Goal: Task Accomplishment & Management: Manage account settings

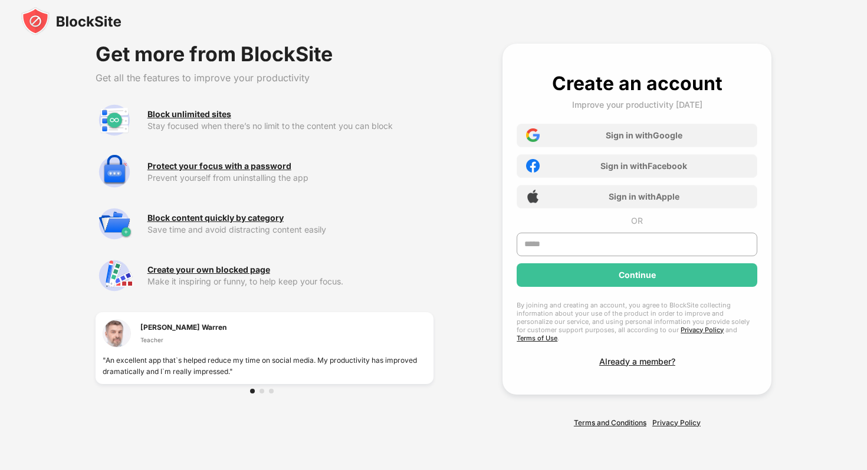
click at [158, 51] on div "Get more from BlockSite" at bounding box center [265, 54] width 338 height 21
click at [117, 27] on img at bounding box center [71, 21] width 100 height 28
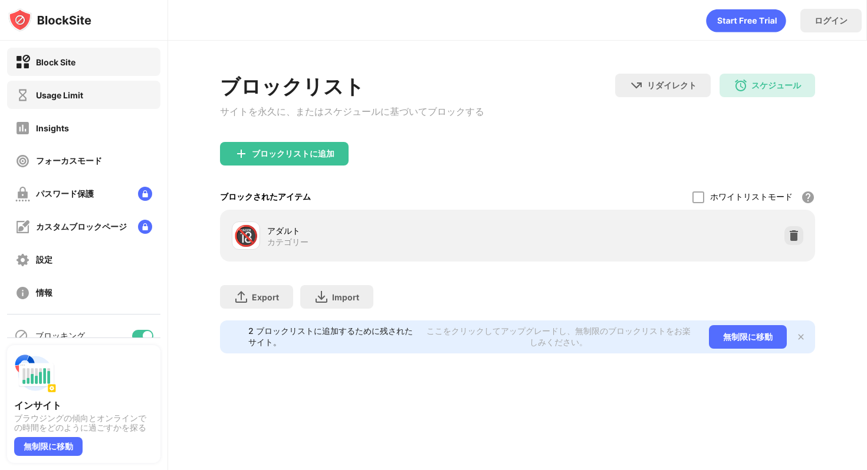
click at [111, 108] on div "Usage Limit" at bounding box center [83, 95] width 153 height 28
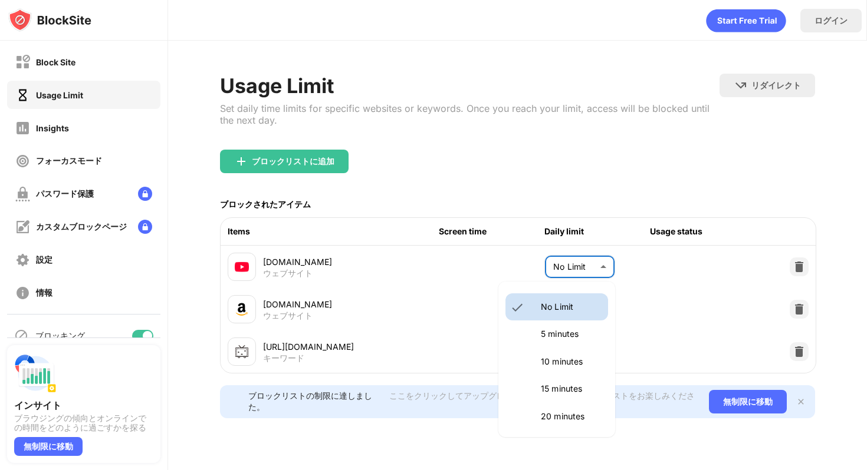
click at [573, 279] on body "Block Site Usage Limit Insights フォーカスモード パスワード保護 カスタムブロックページ 設定 情報 ブロッキング 他のデバイ…" at bounding box center [433, 235] width 867 height 470
click at [557, 410] on p "20 minutes" at bounding box center [571, 416] width 60 height 13
type input "**"
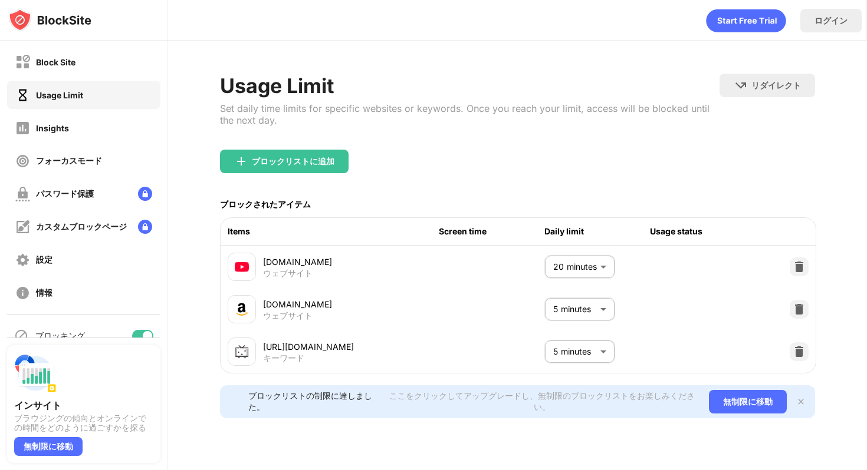
click at [480, 333] on div "[URL][DOMAIN_NAME] キーワード 5 minutes * ​" at bounding box center [517, 352] width 595 height 42
click at [136, 75] on div "Block Site" at bounding box center [83, 62] width 153 height 28
